Goal: Information Seeking & Learning: Learn about a topic

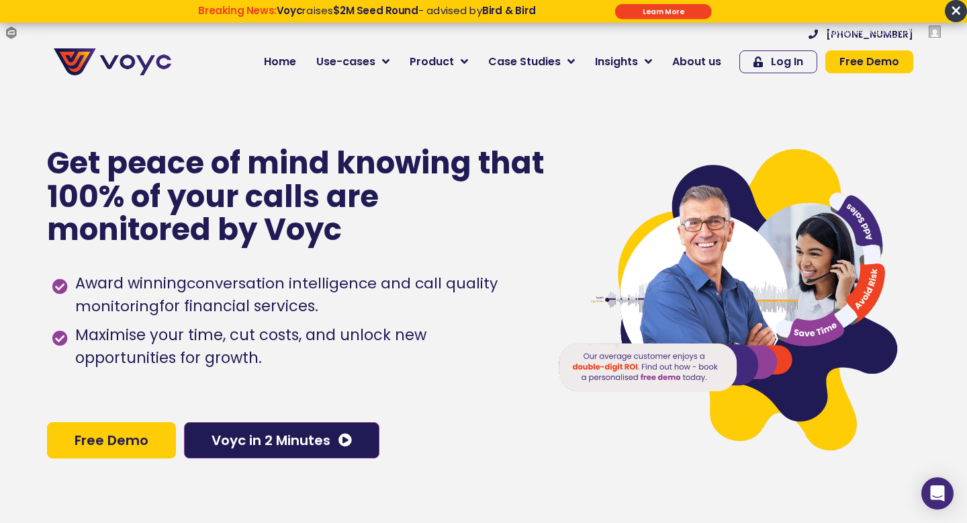
click at [962, 11] on span "×" at bounding box center [956, 11] width 22 height 22
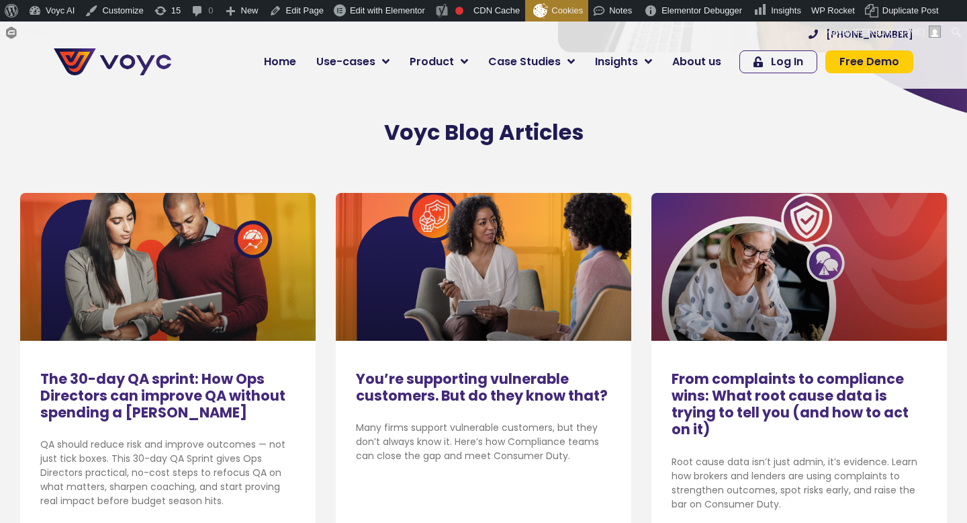
scroll to position [267, 0]
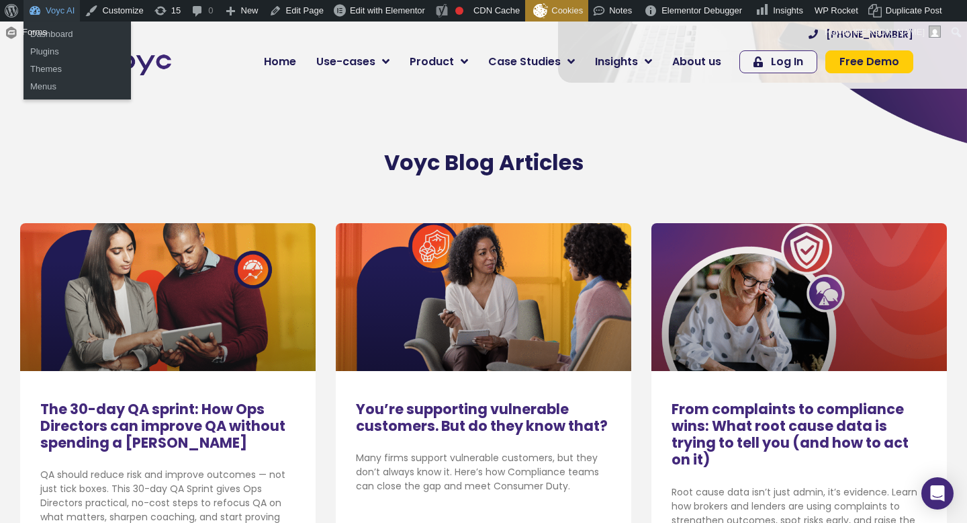
click at [51, 6] on link "Voyc AI" at bounding box center [52, 10] width 56 height 21
click at [55, 38] on link "Dashboard" at bounding box center [77, 34] width 107 height 17
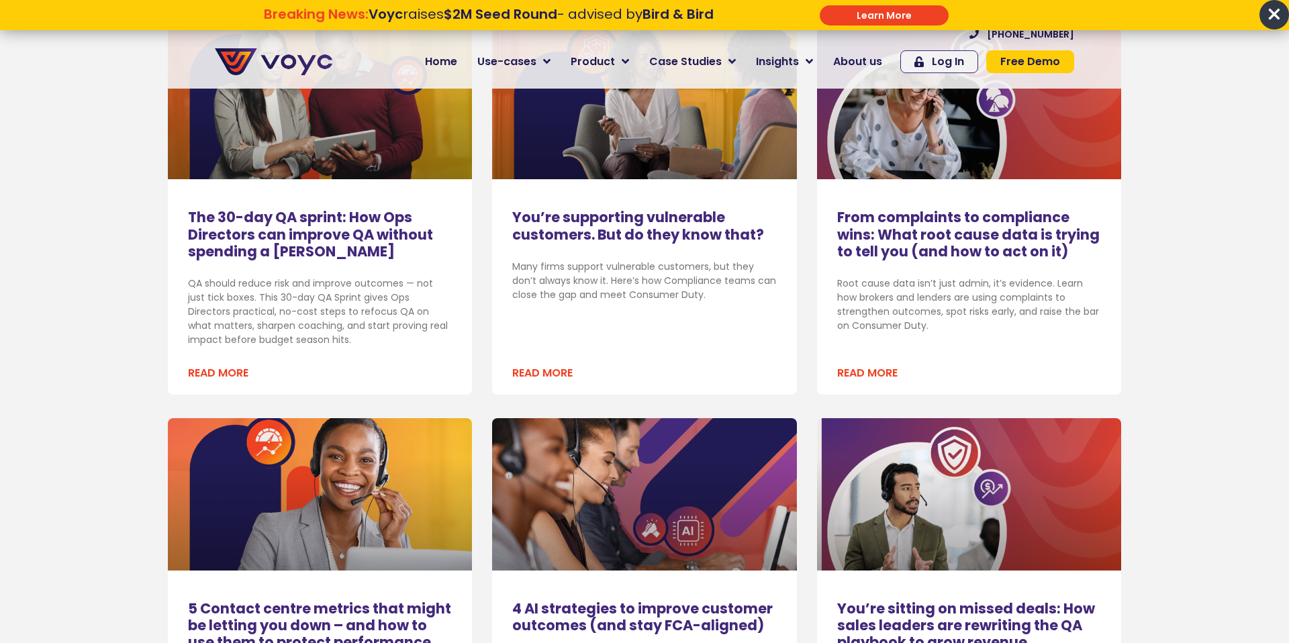
click at [925, 235] on link "From complaints to compliance wins: What root cause data is trying to tell you …" at bounding box center [968, 234] width 263 height 53
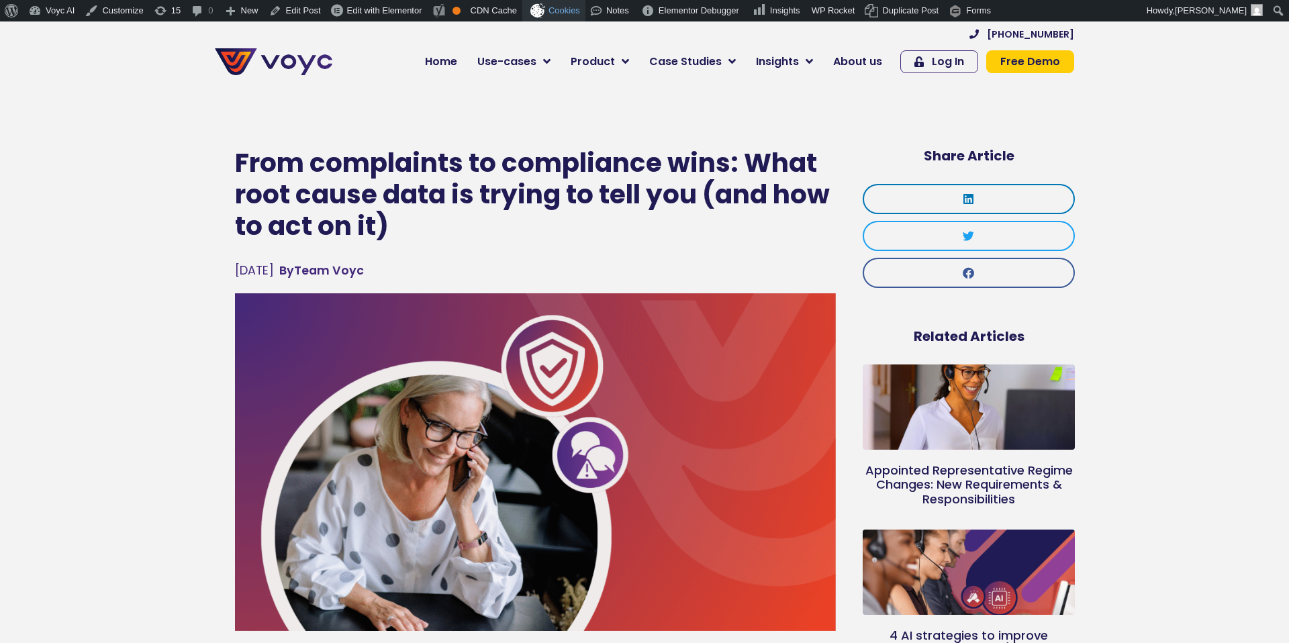
scroll to position [1, 0]
